Goal: Download file/media

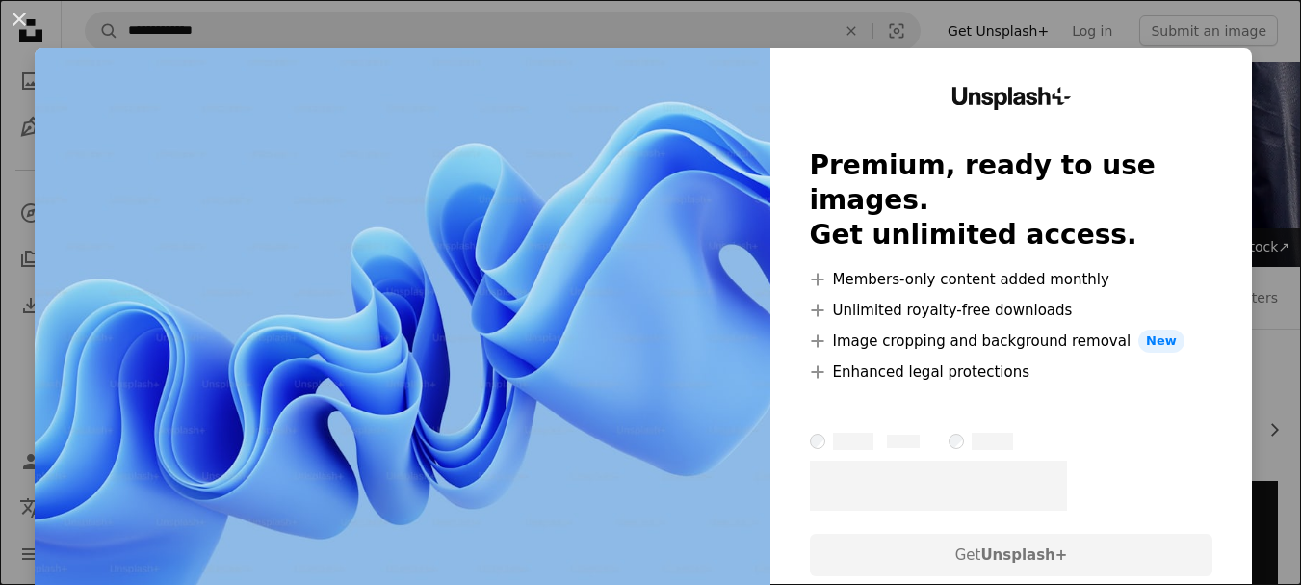
scroll to position [289, 0]
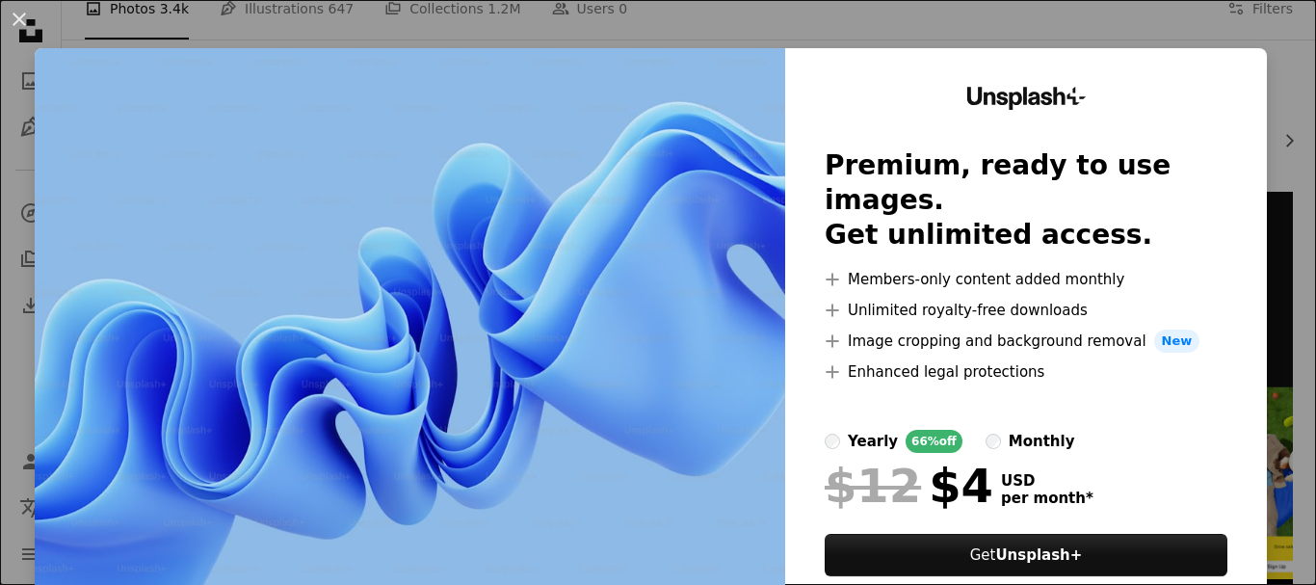
click at [1180, 46] on div "An X shape Unsplash+ Premium, ready to use images. Get unlimited access. A plus…" at bounding box center [658, 292] width 1316 height 585
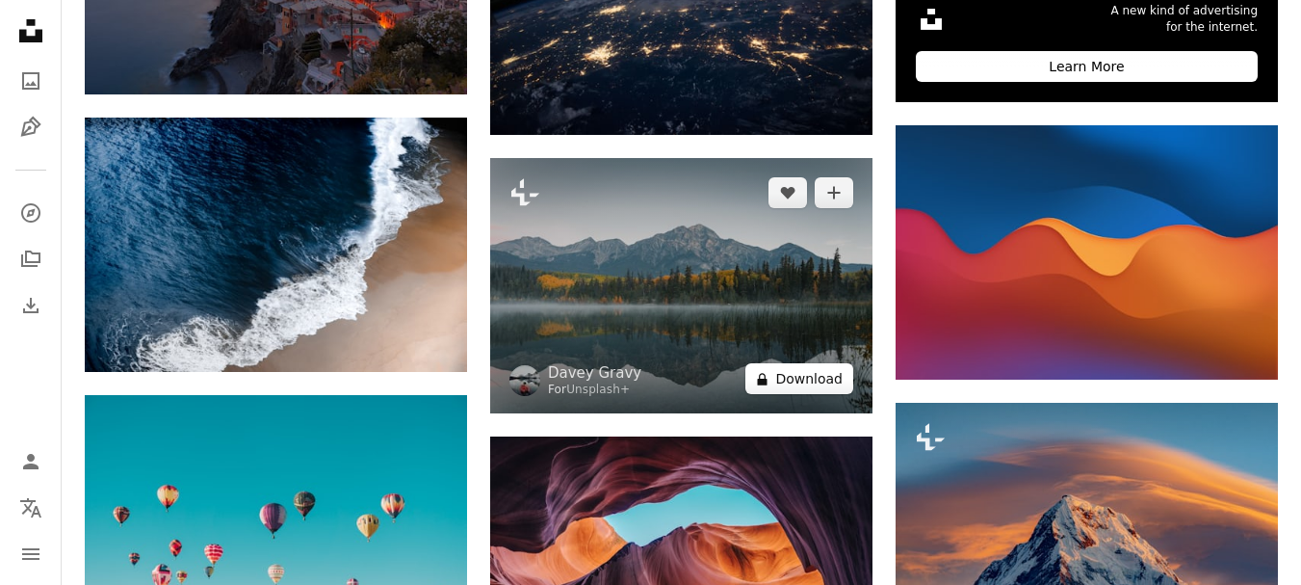
scroll to position [770, 0]
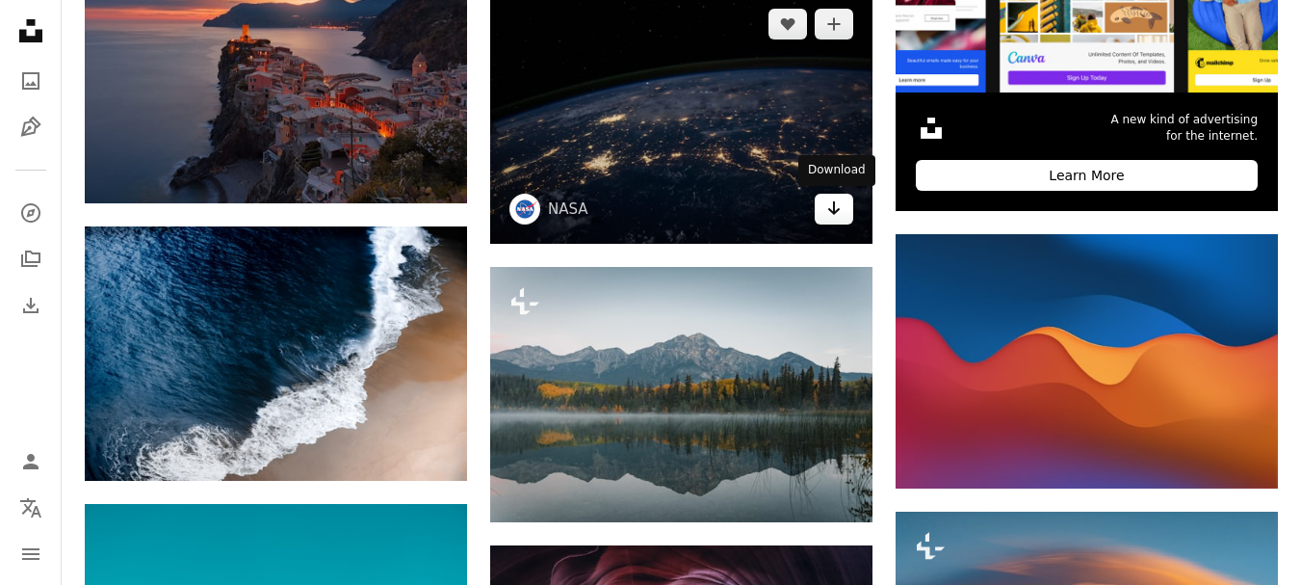
click at [845, 222] on link "Arrow pointing down" at bounding box center [834, 209] width 39 height 31
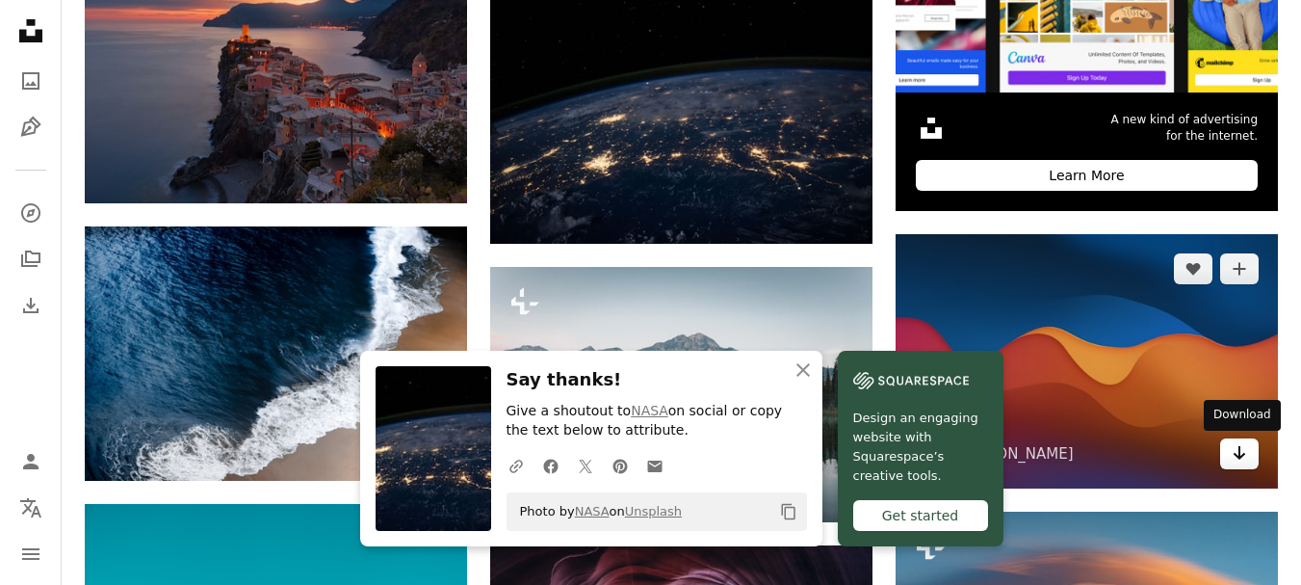
click at [1236, 459] on icon "Arrow pointing down" at bounding box center [1239, 452] width 15 height 23
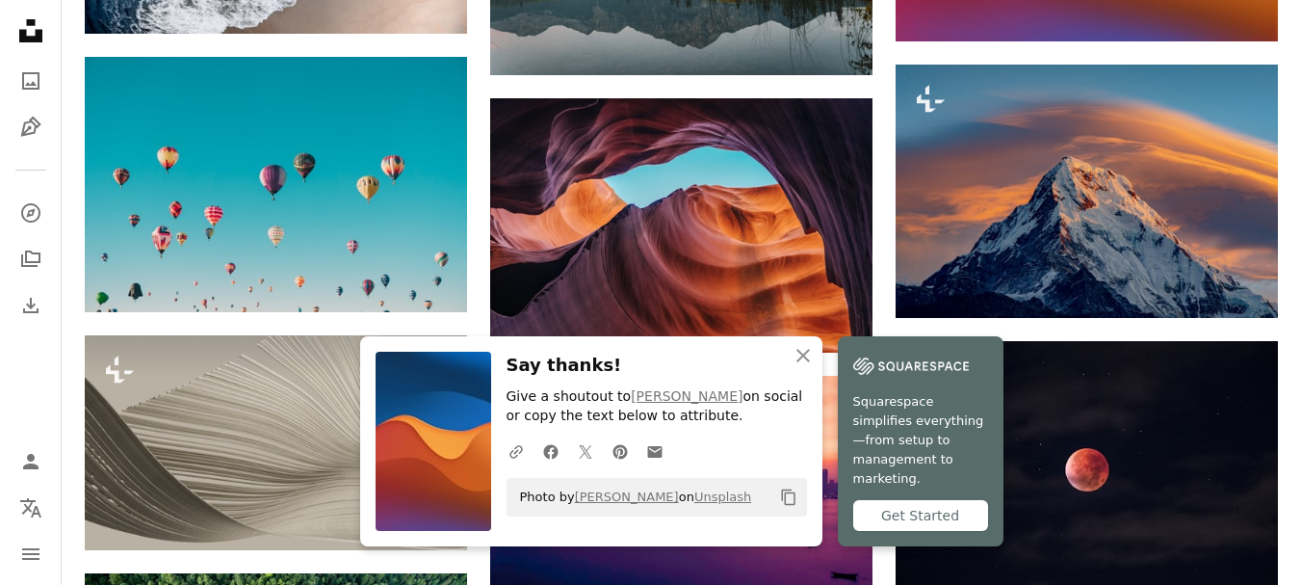
scroll to position [1252, 0]
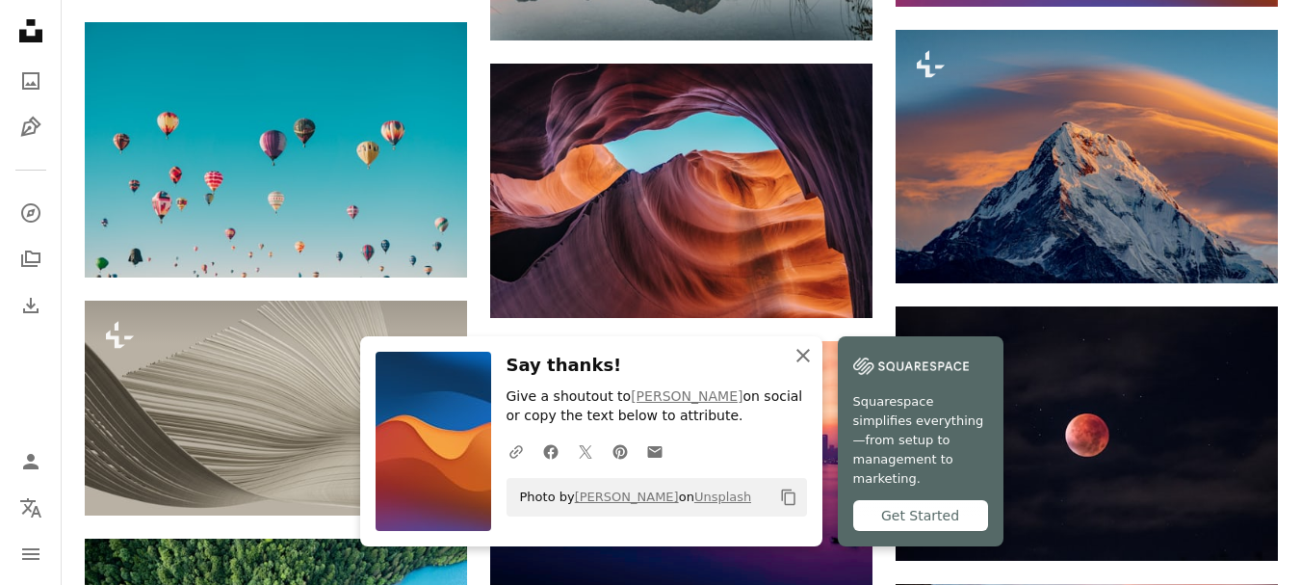
click at [800, 367] on icon "An X shape" at bounding box center [803, 355] width 23 height 23
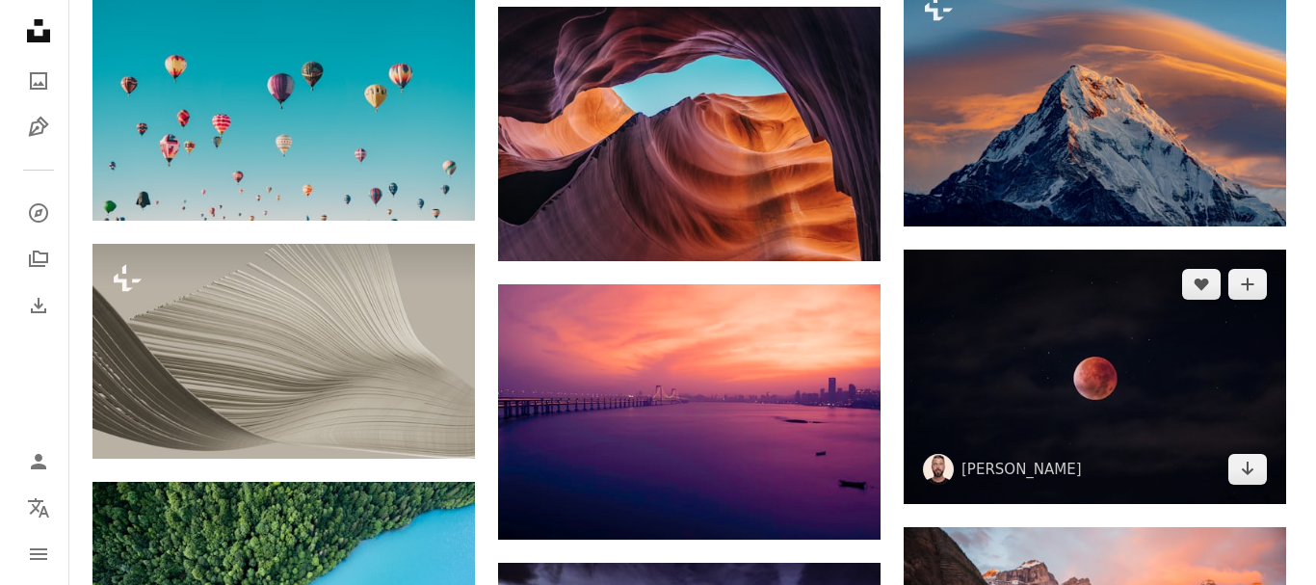
scroll to position [1020, 0]
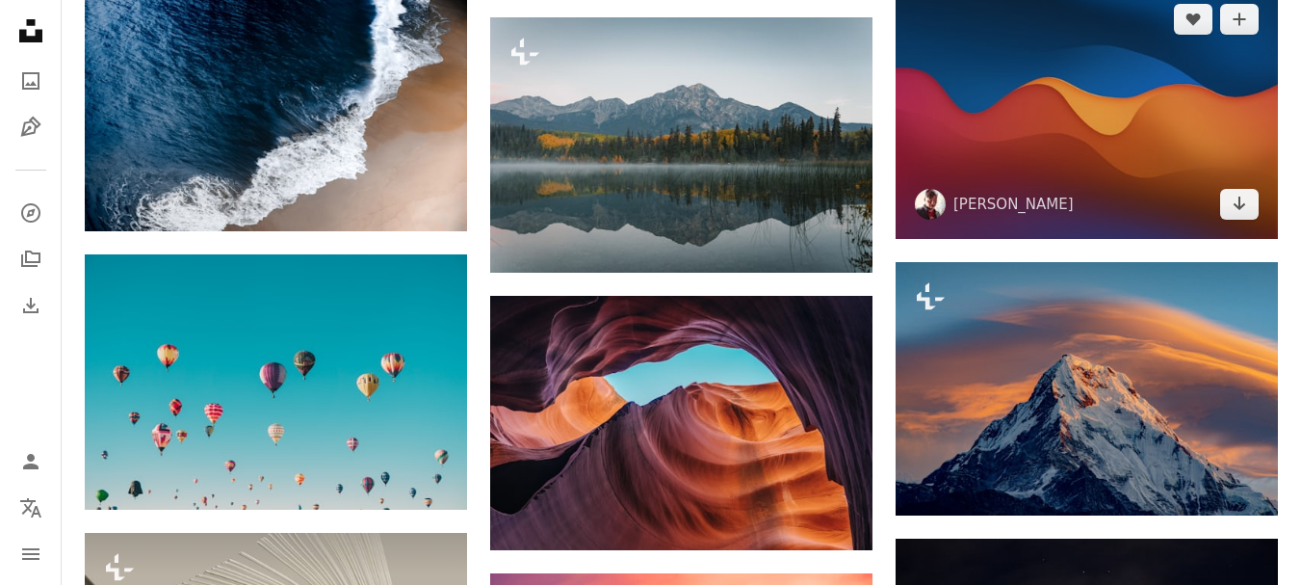
click at [993, 146] on img at bounding box center [1087, 112] width 382 height 254
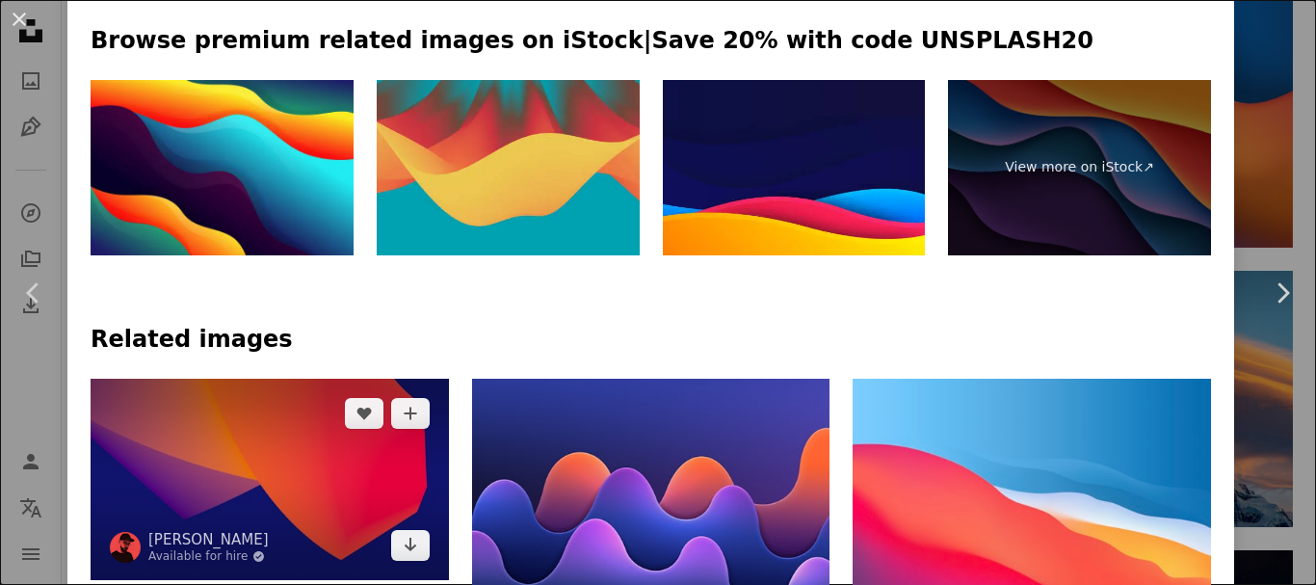
scroll to position [674, 0]
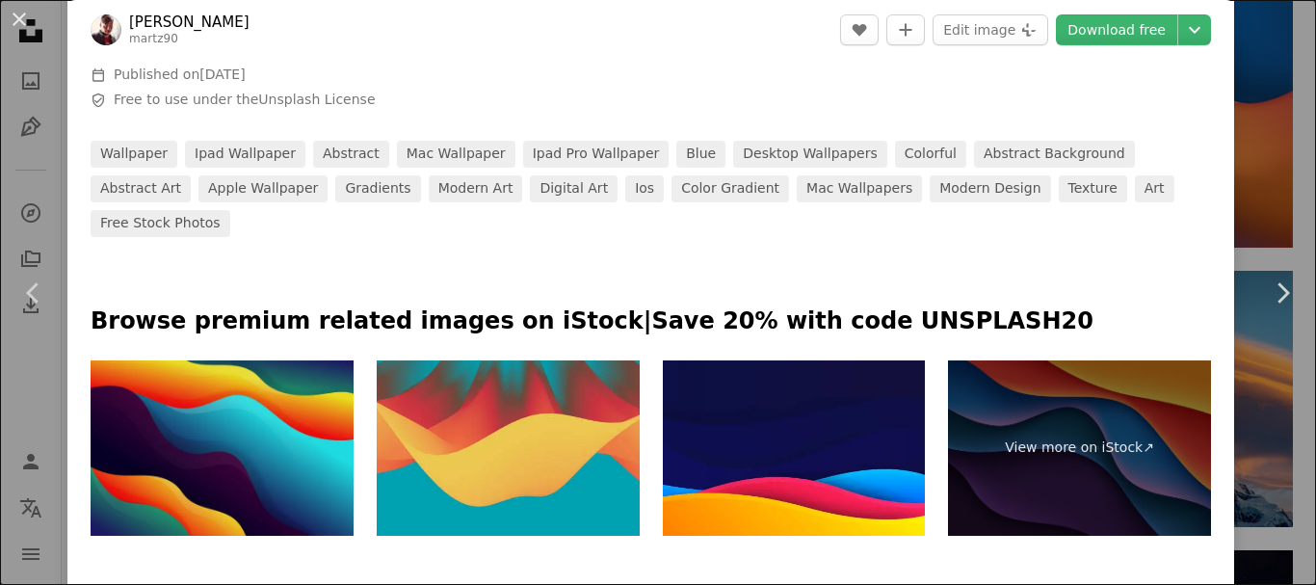
click at [249, 365] on img at bounding box center [222, 447] width 263 height 175
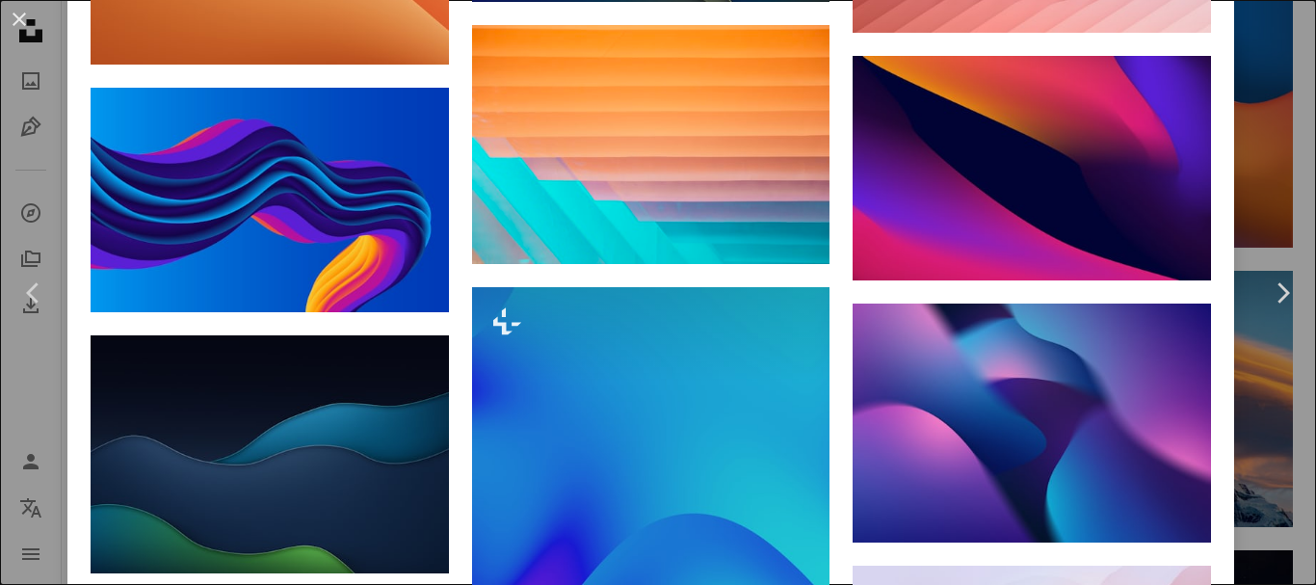
scroll to position [4141, 0]
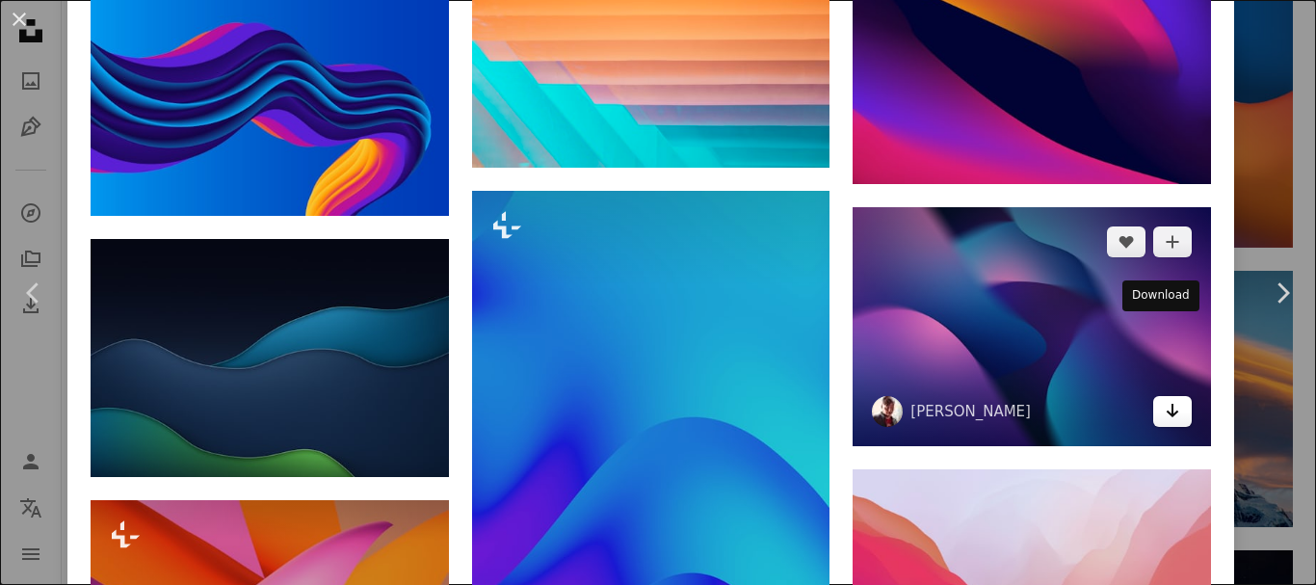
click at [1153, 396] on link "Arrow pointing down" at bounding box center [1172, 411] width 39 height 31
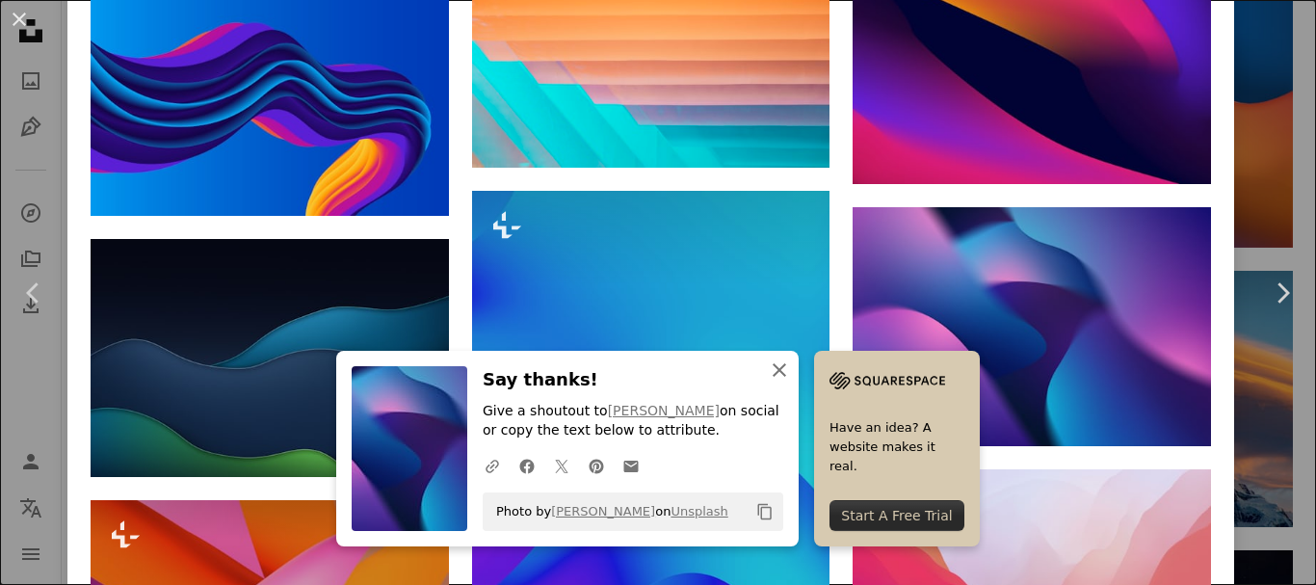
click at [773, 367] on icon "button" at bounding box center [778, 369] width 13 height 13
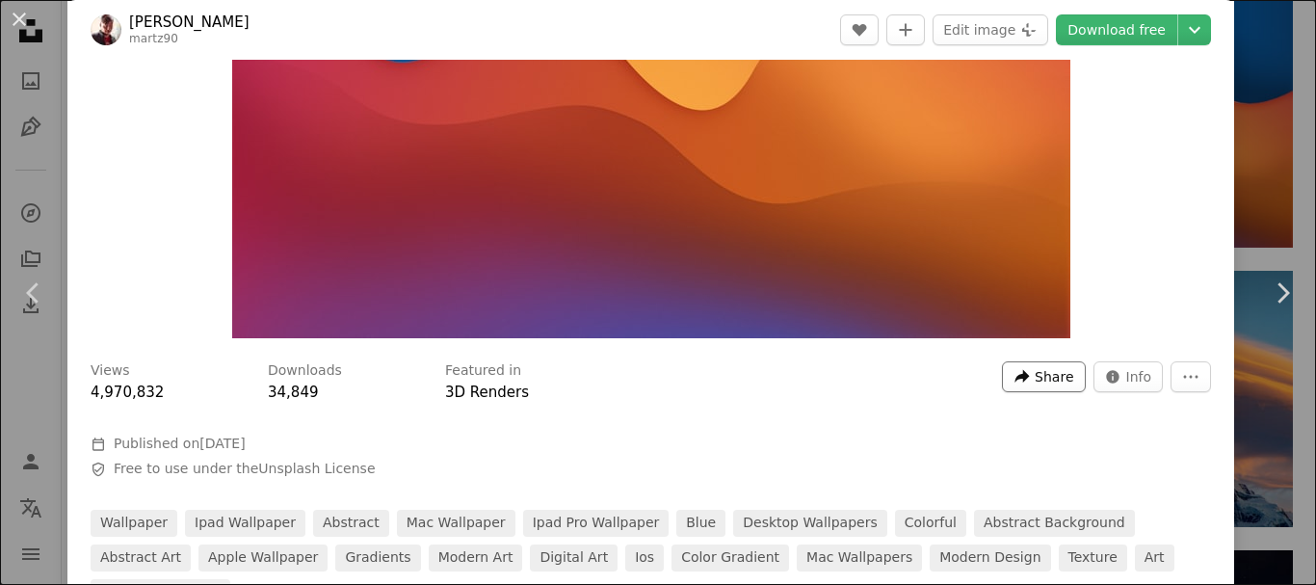
scroll to position [482, 0]
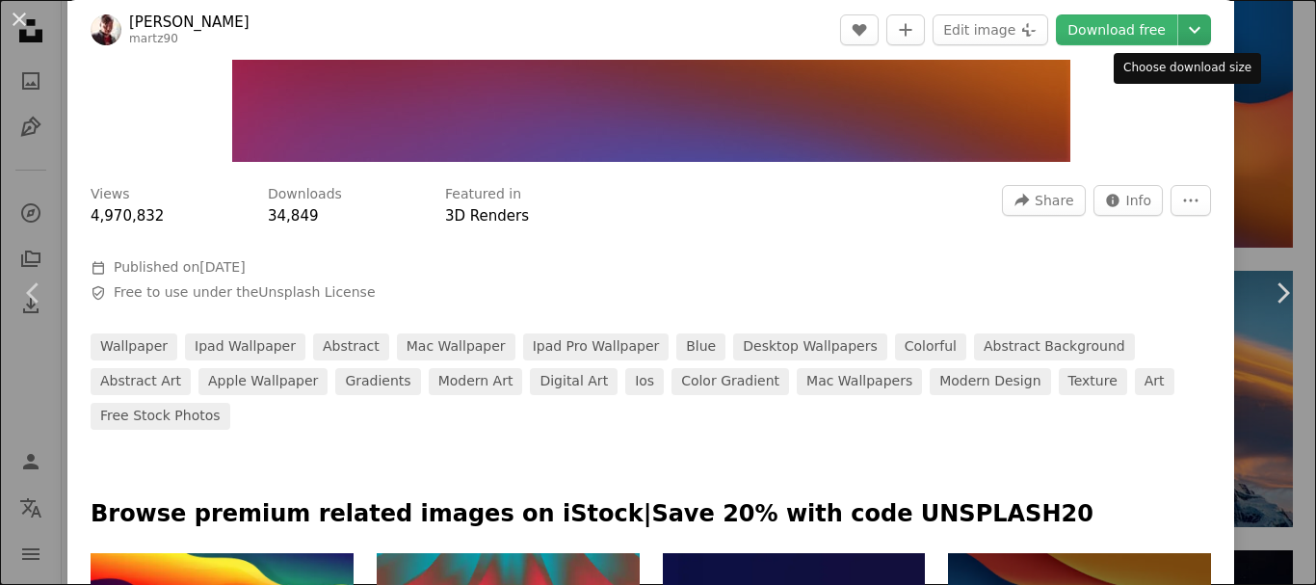
click at [1179, 33] on icon "Chevron down" at bounding box center [1194, 29] width 31 height 23
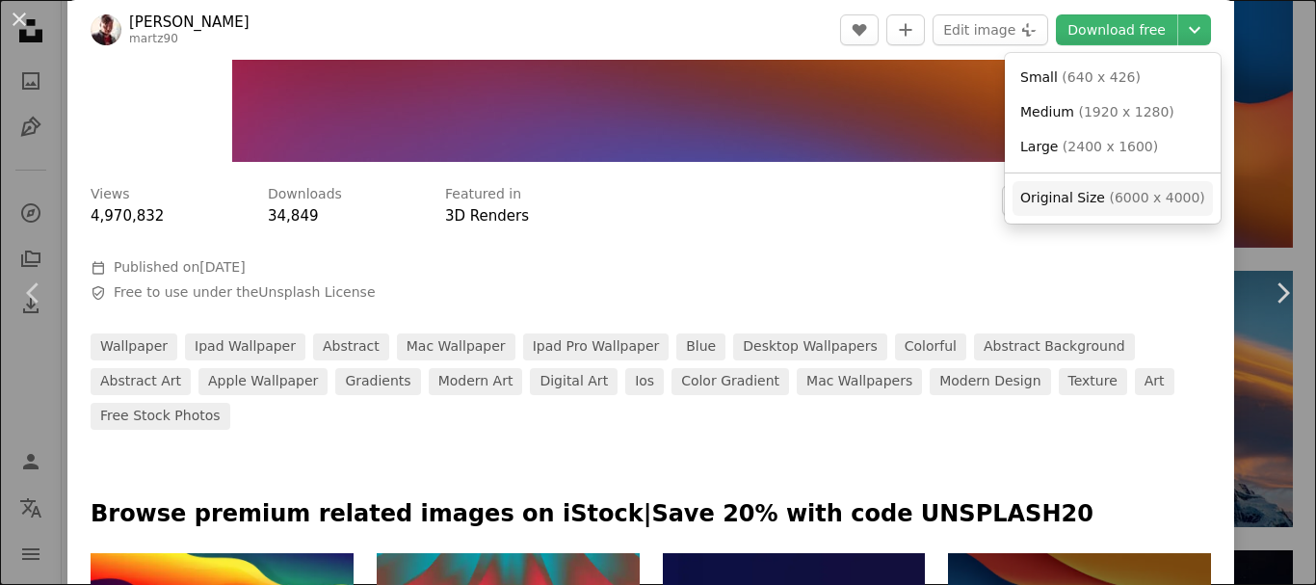
click at [1140, 204] on span "( 6000 x 4000 )" at bounding box center [1155, 197] width 95 height 15
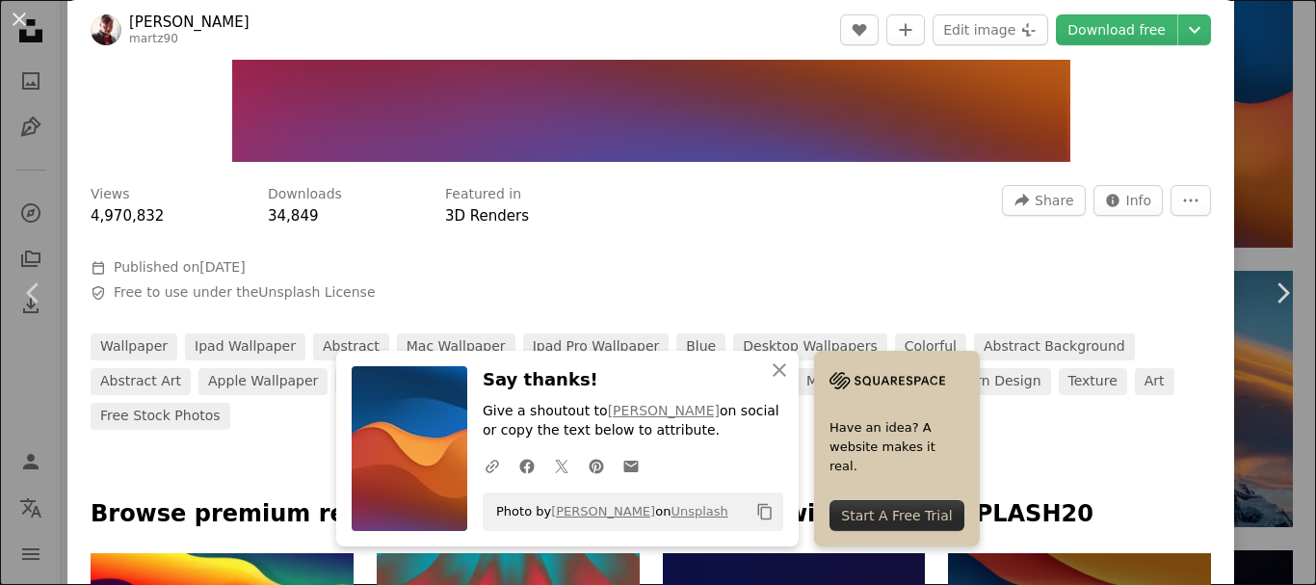
click at [601, 229] on div at bounding box center [651, 242] width 1120 height 31
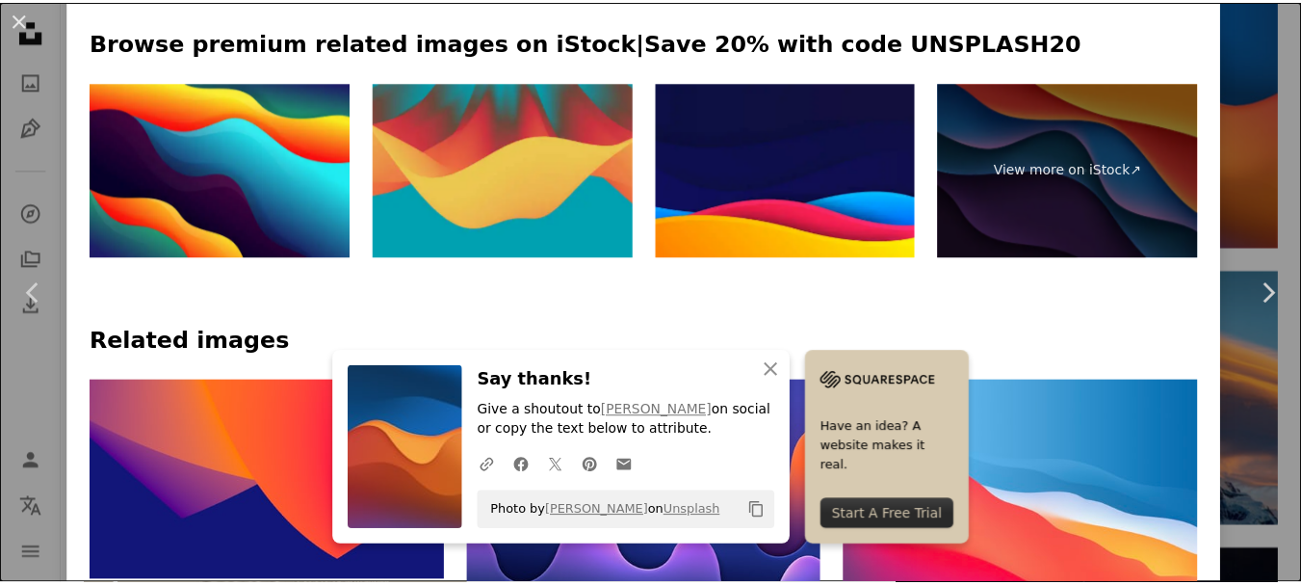
scroll to position [1156, 0]
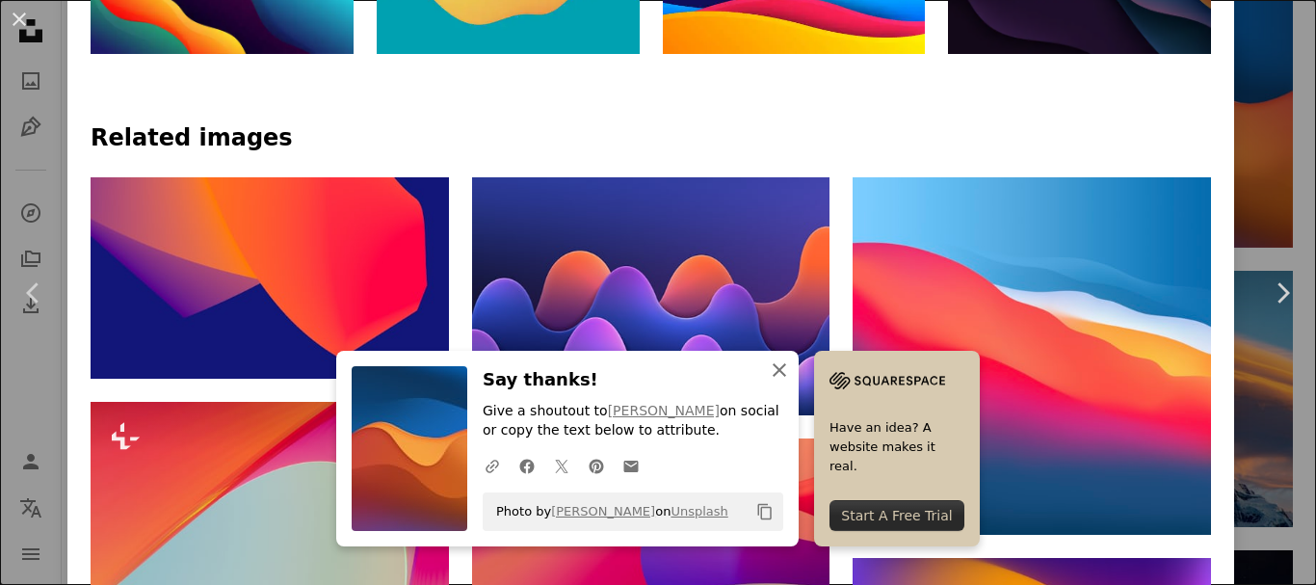
click at [775, 376] on icon "An X shape" at bounding box center [779, 369] width 23 height 23
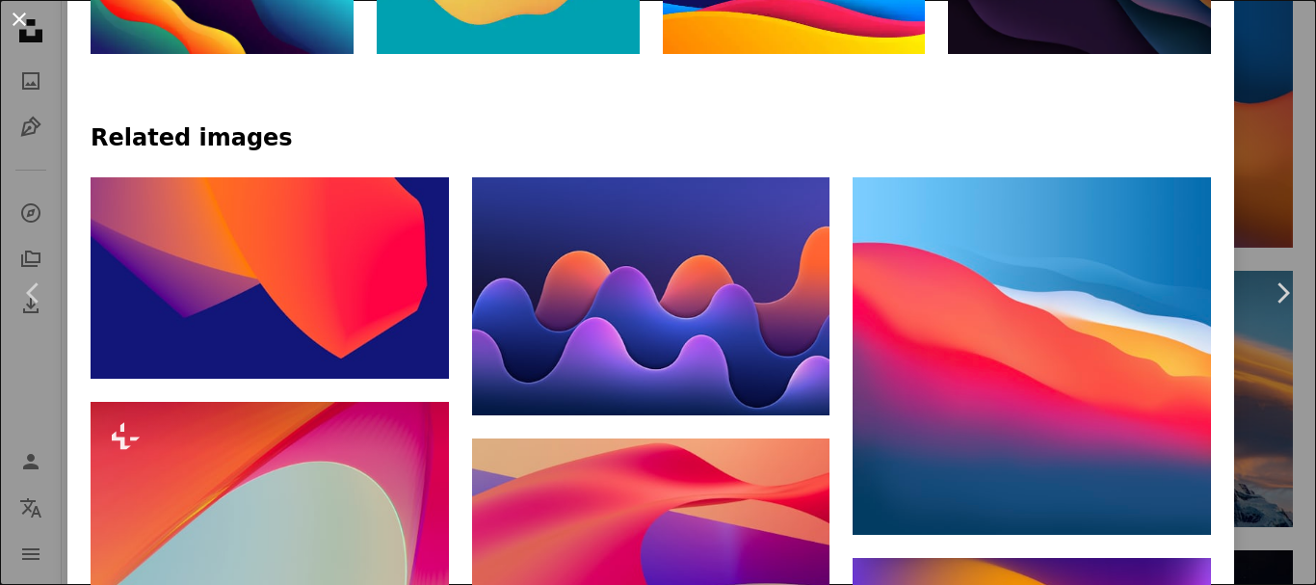
click at [8, 16] on button "An X shape" at bounding box center [19, 19] width 23 height 23
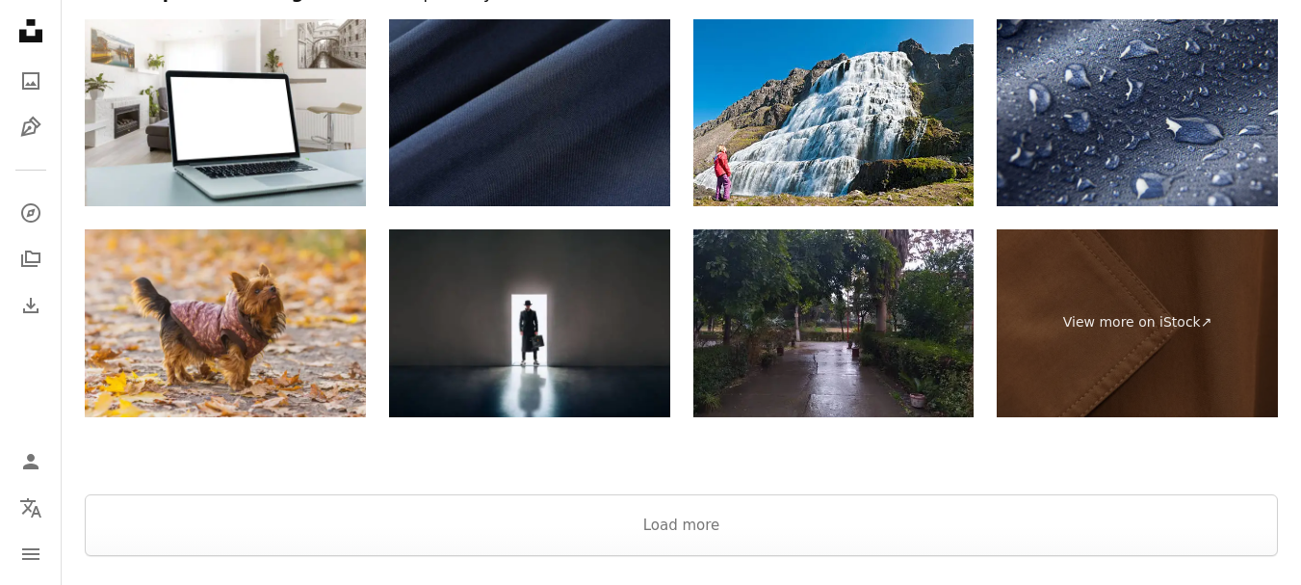
scroll to position [3235, 0]
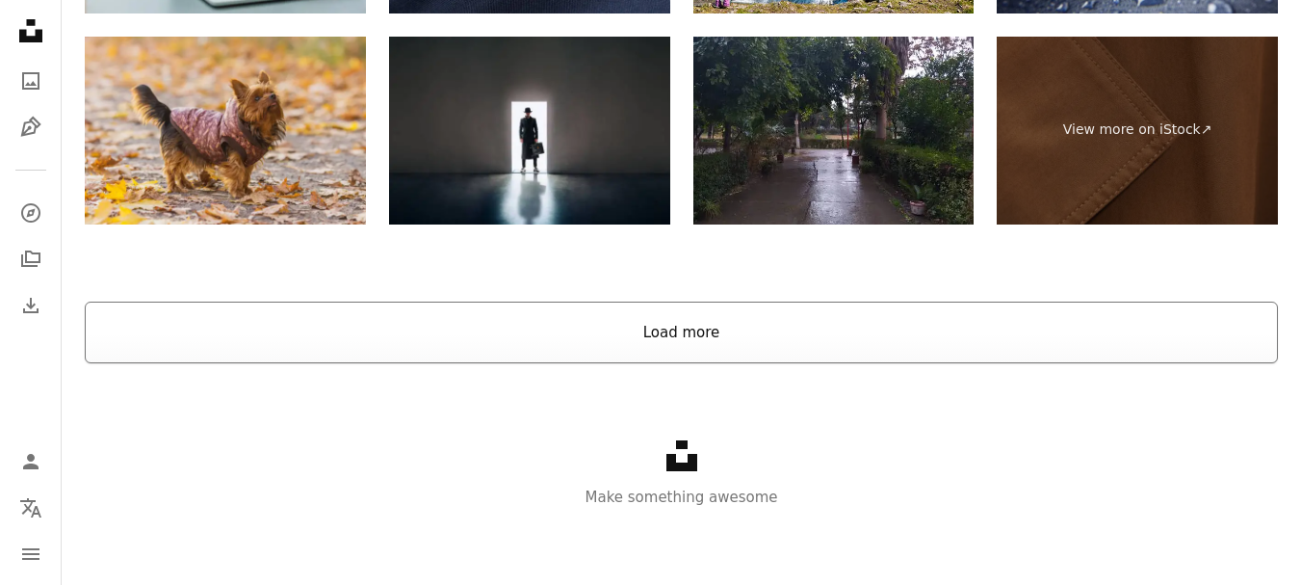
click at [646, 338] on button "Load more" at bounding box center [681, 332] width 1193 height 62
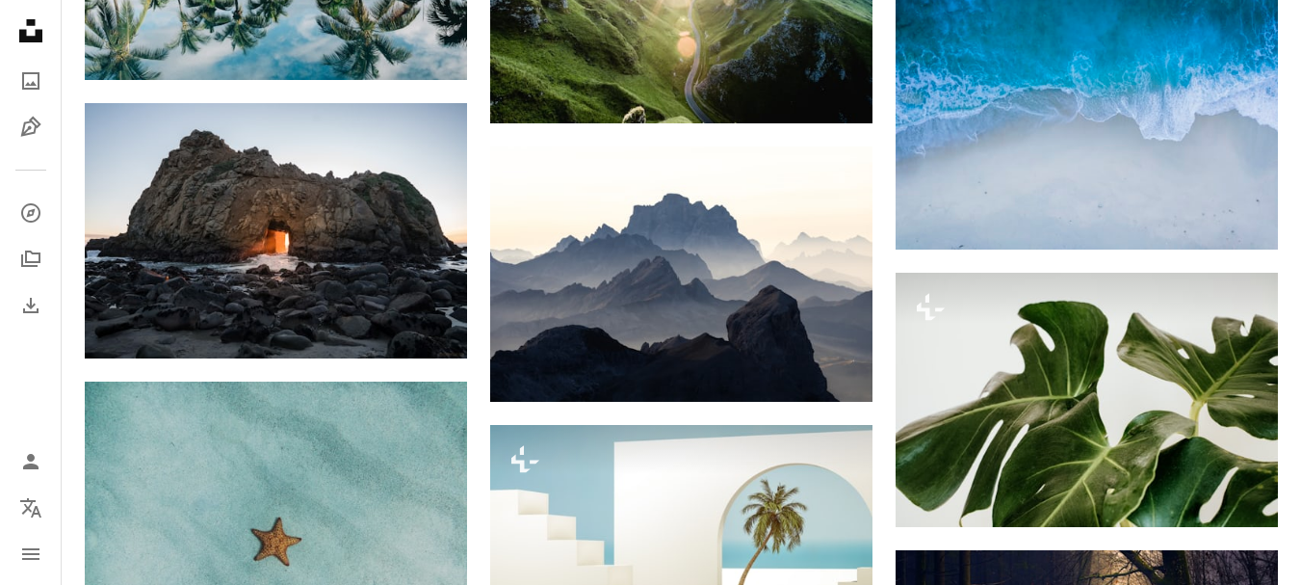
scroll to position [4391, 0]
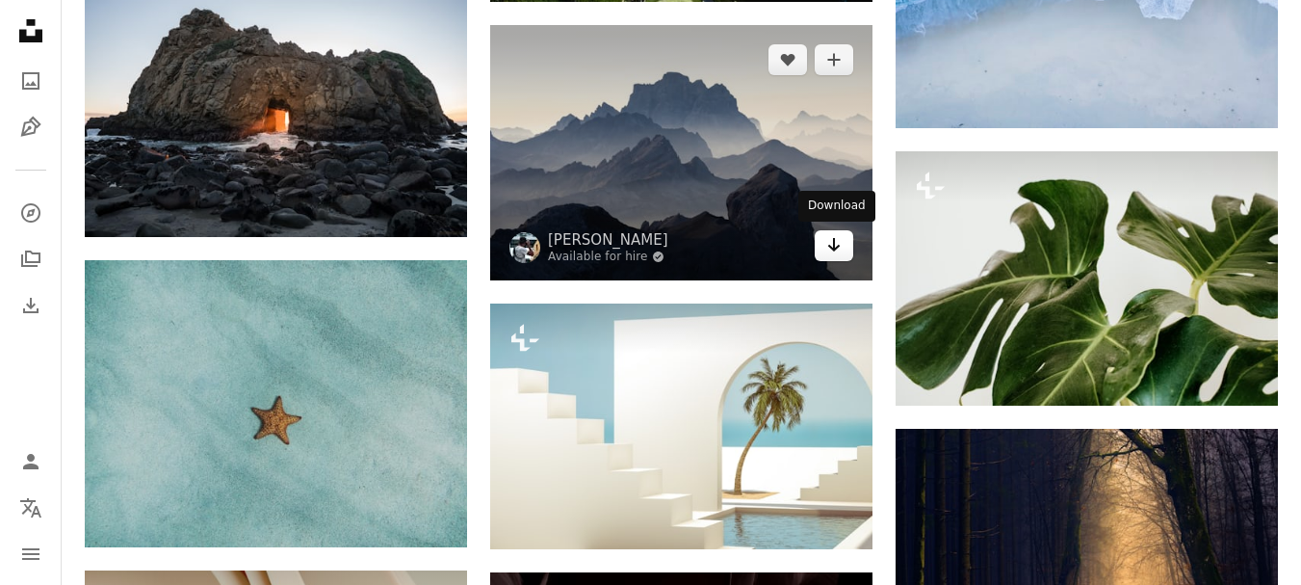
click at [837, 247] on icon "Download" at bounding box center [834, 244] width 13 height 13
